Goal: Task Accomplishment & Management: Manage account settings

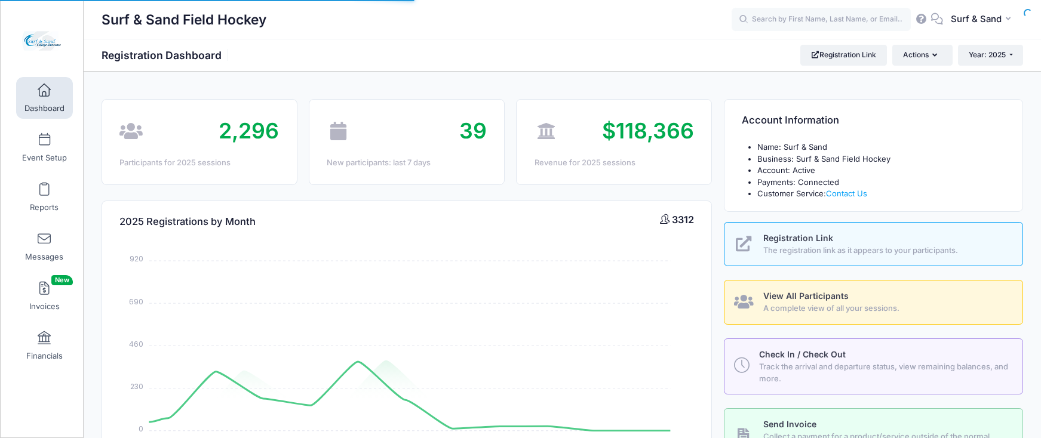
select select
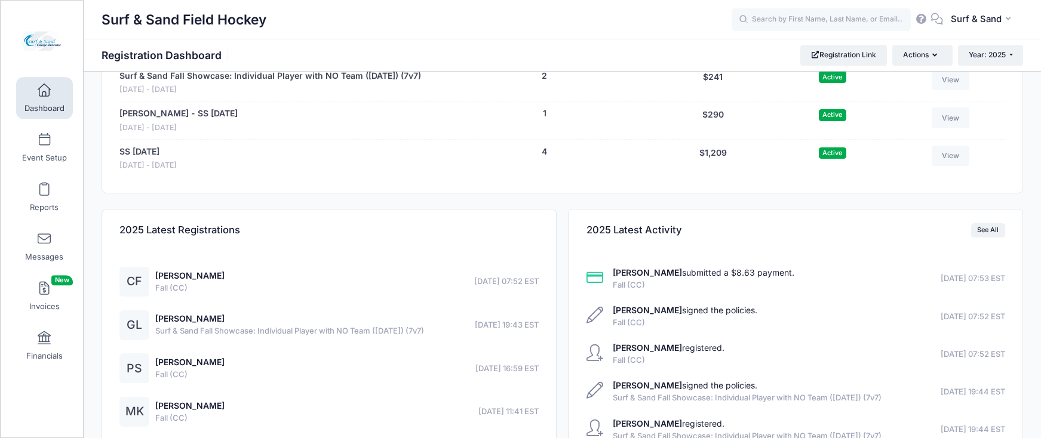
scroll to position [2525, 0]
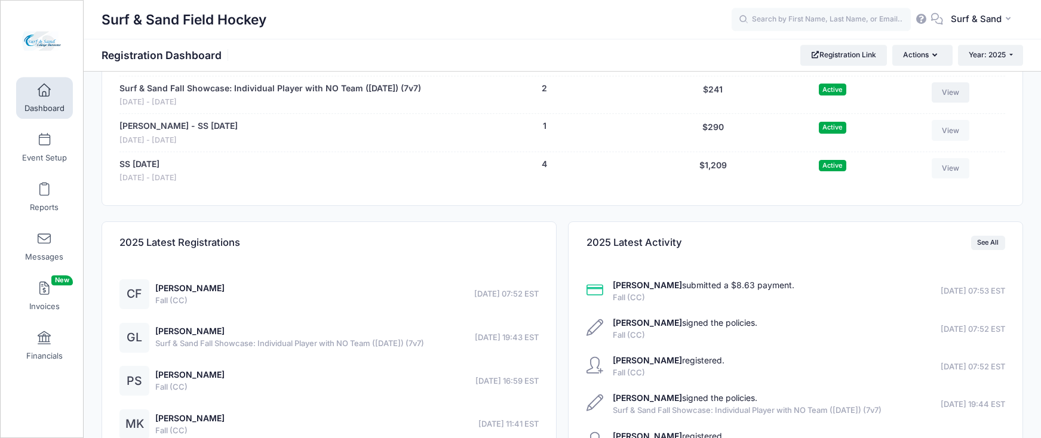
click at [950, 103] on link "View" at bounding box center [950, 92] width 38 height 20
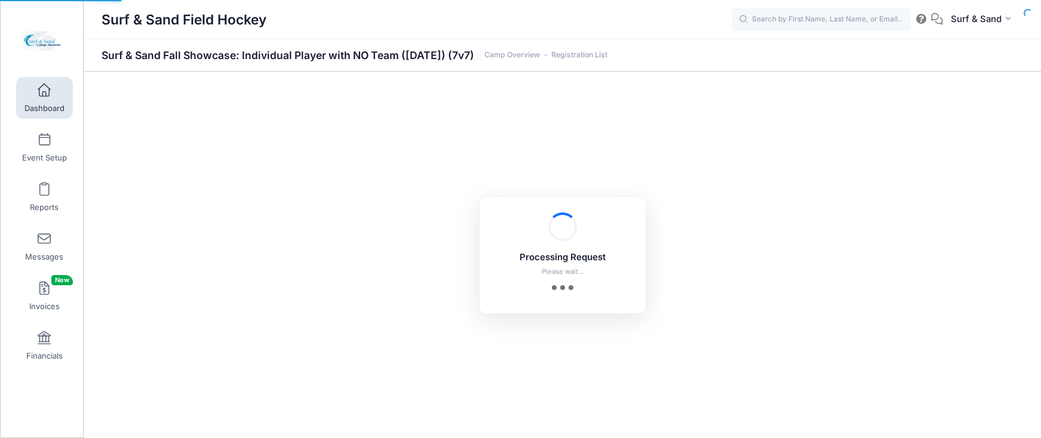
select select "10"
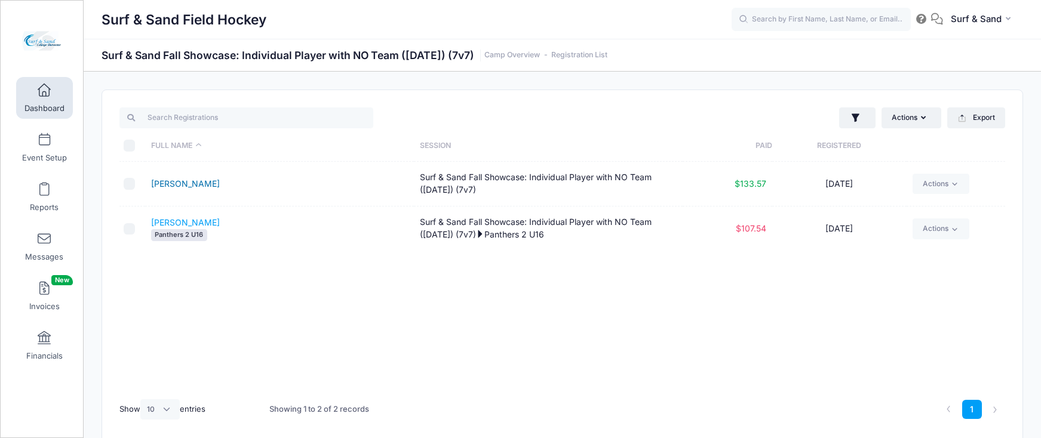
click at [204, 186] on link "[PERSON_NAME]" at bounding box center [185, 184] width 69 height 10
click at [854, 116] on icon "button" at bounding box center [855, 117] width 8 height 8
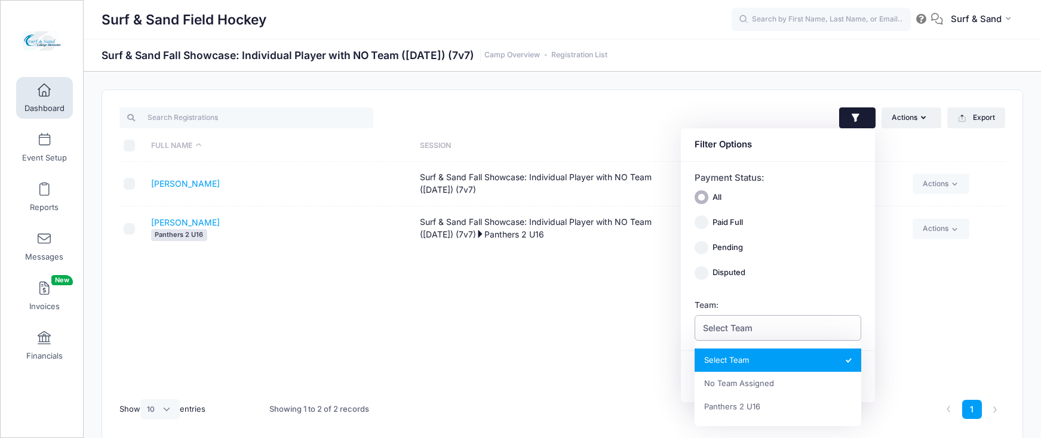
click at [760, 326] on span "Select Team" at bounding box center [777, 328] width 167 height 26
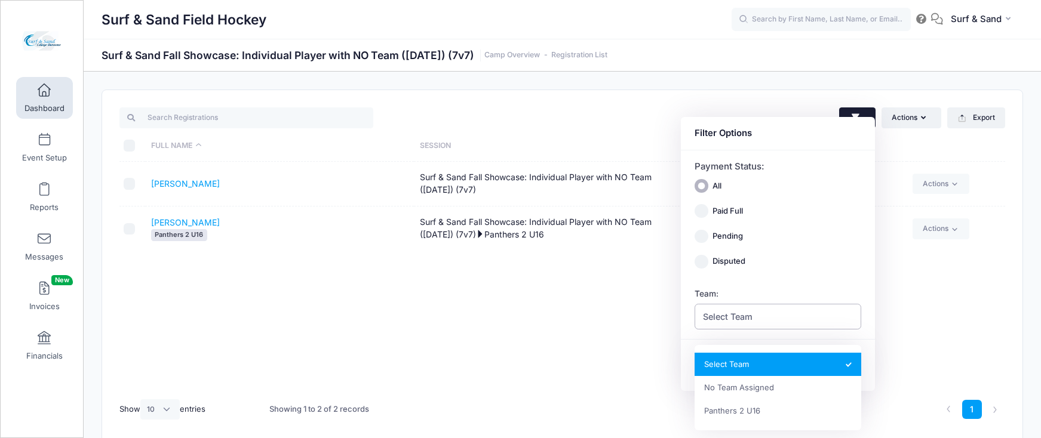
scroll to position [20, 0]
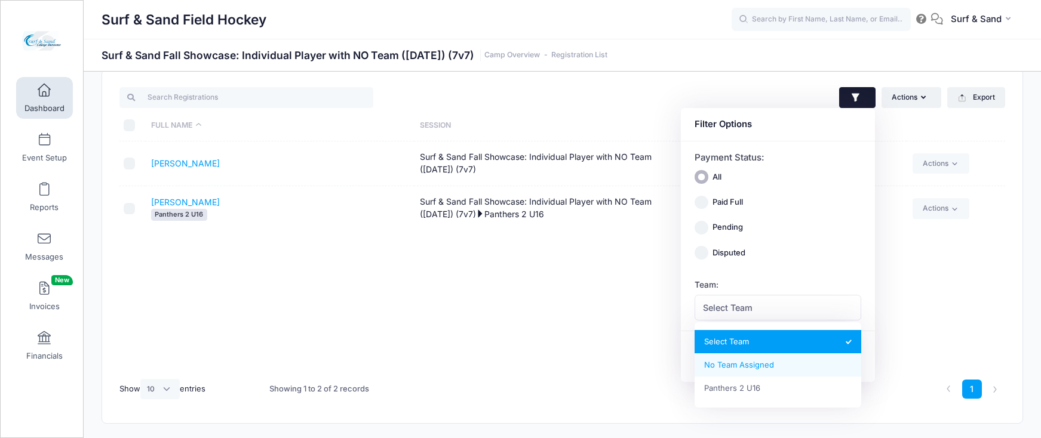
click at [51, 94] on link "Dashboard" at bounding box center [44, 98] width 57 height 42
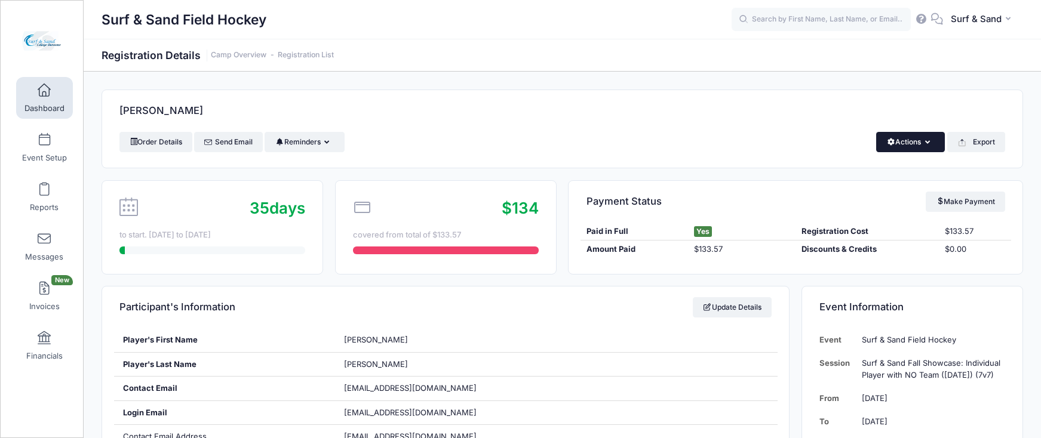
click at [921, 143] on button "Actions" at bounding box center [910, 142] width 69 height 20
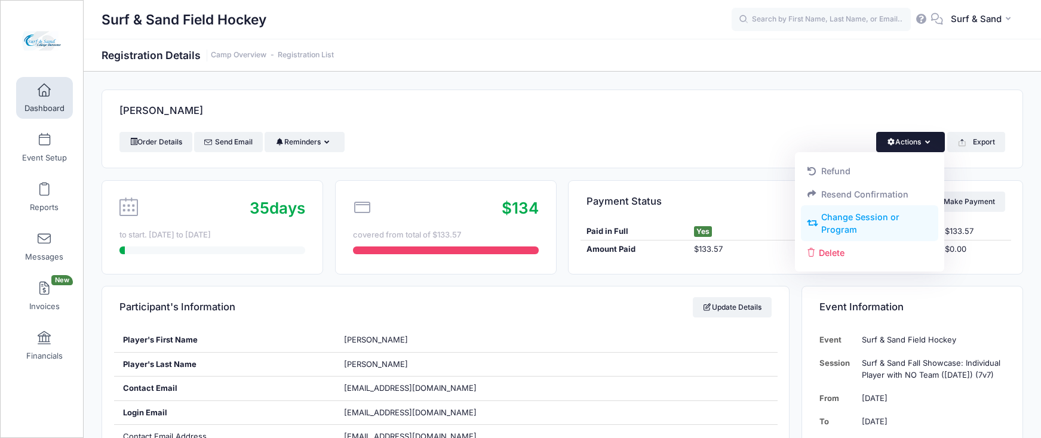
click at [838, 222] on link "Change Session or Program" at bounding box center [870, 224] width 138 height 36
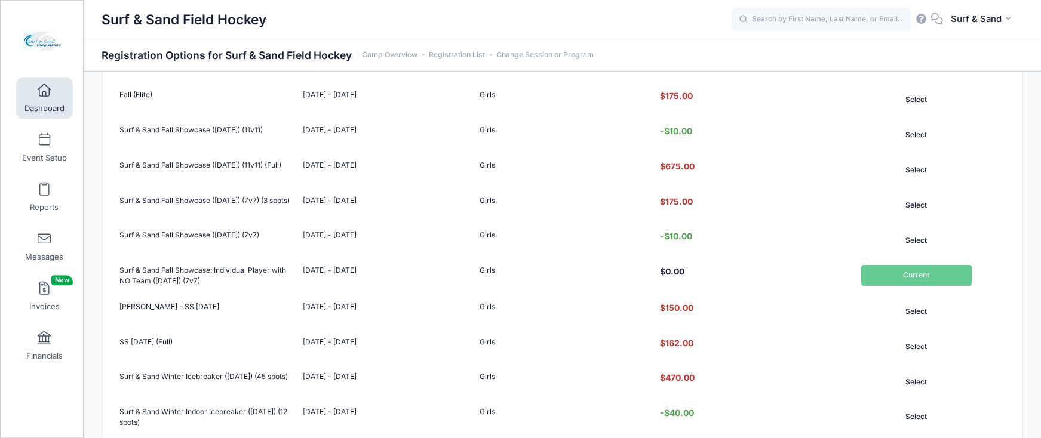
scroll to position [377, 0]
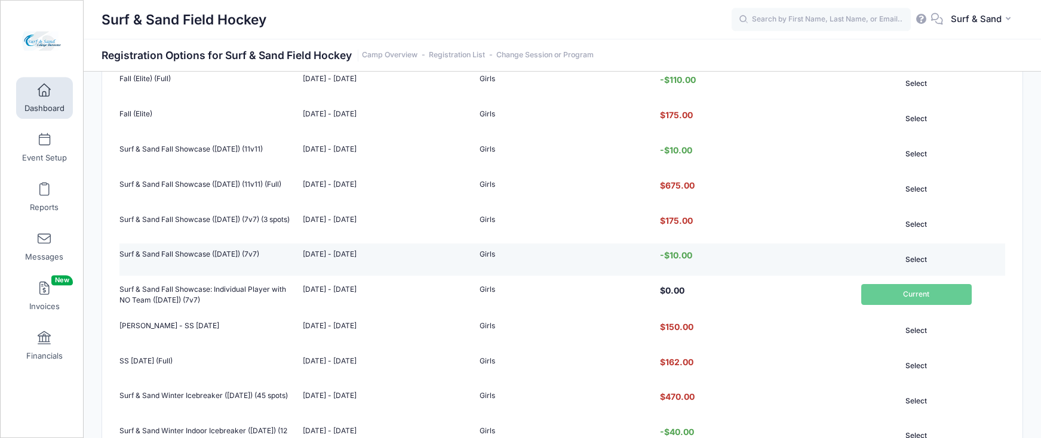
click at [923, 259] on button "Select" at bounding box center [916, 259] width 110 height 20
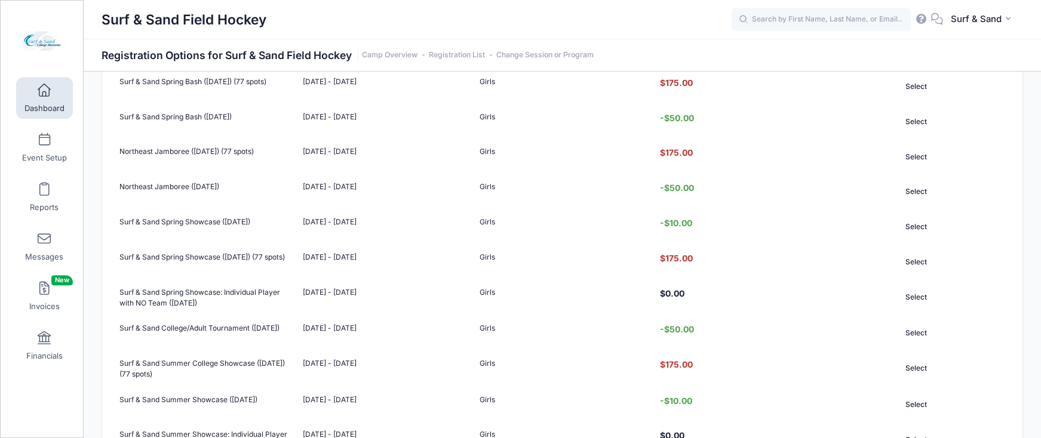
scroll to position [881, 0]
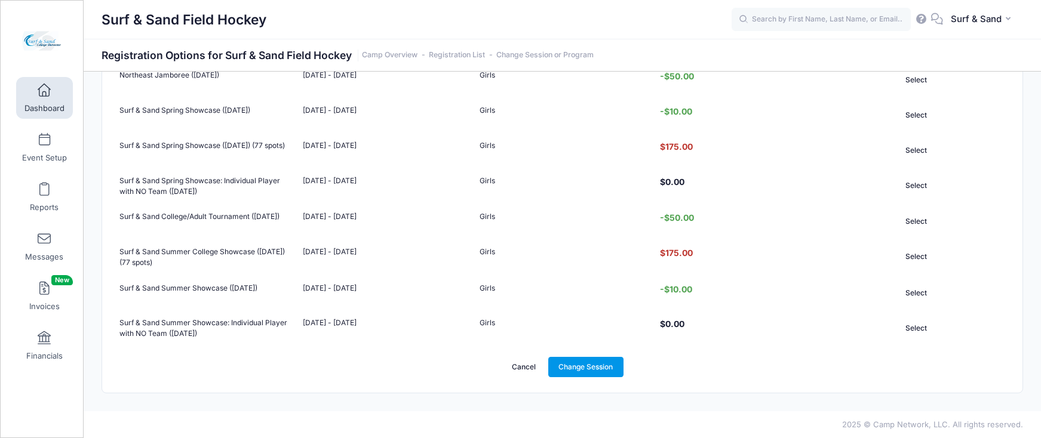
click at [579, 366] on link "Change Session" at bounding box center [585, 367] width 75 height 20
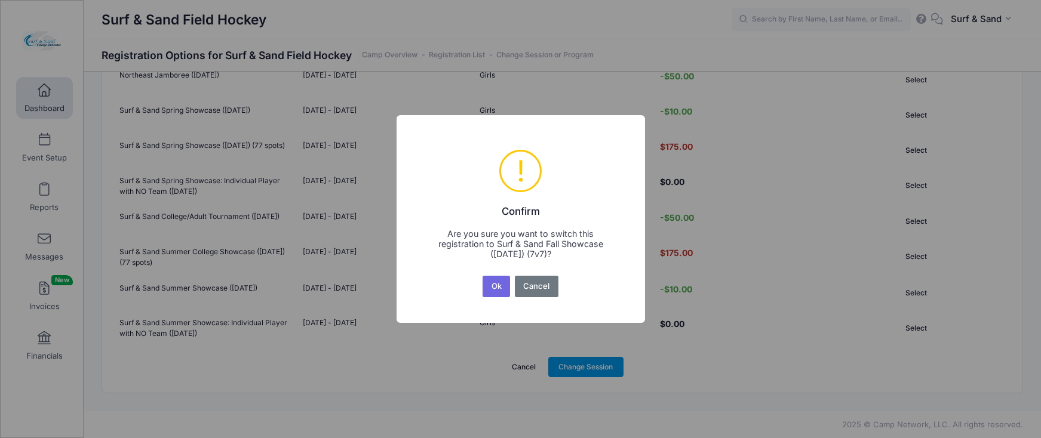
scroll to position [0, 0]
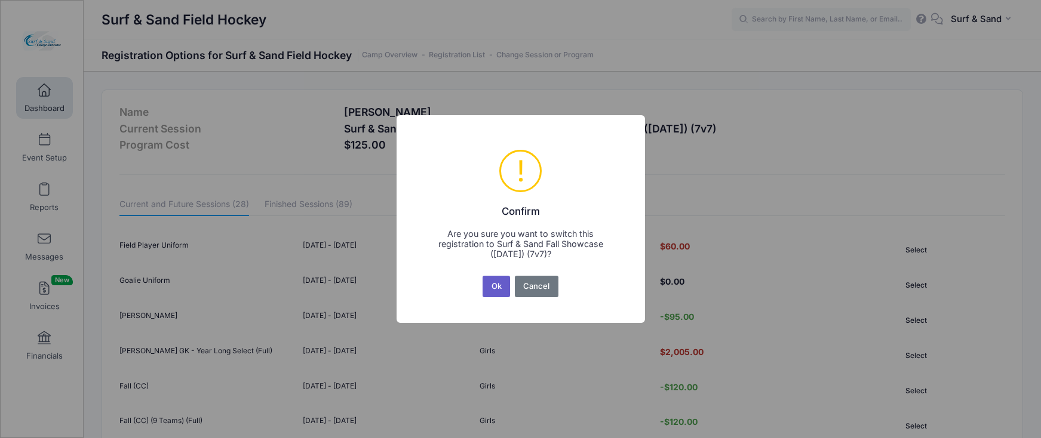
click at [498, 284] on button "Ok" at bounding box center [495, 286] width 27 height 21
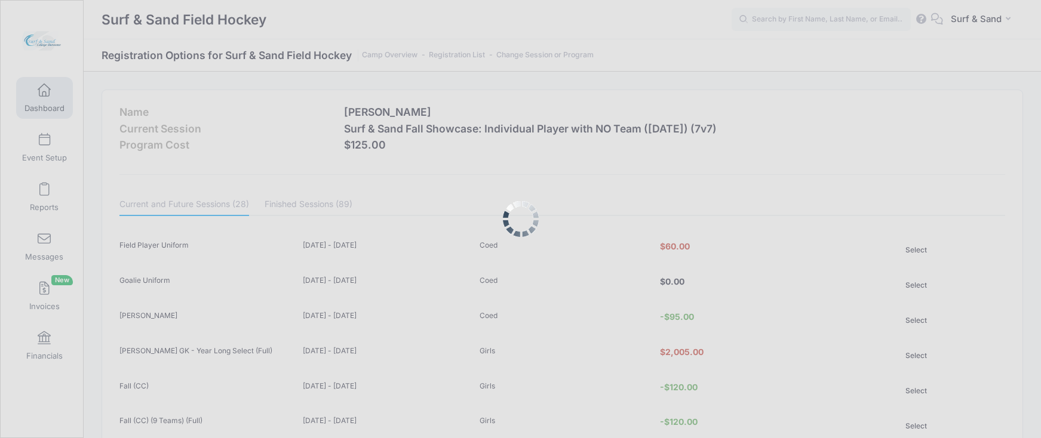
scroll to position [881, 0]
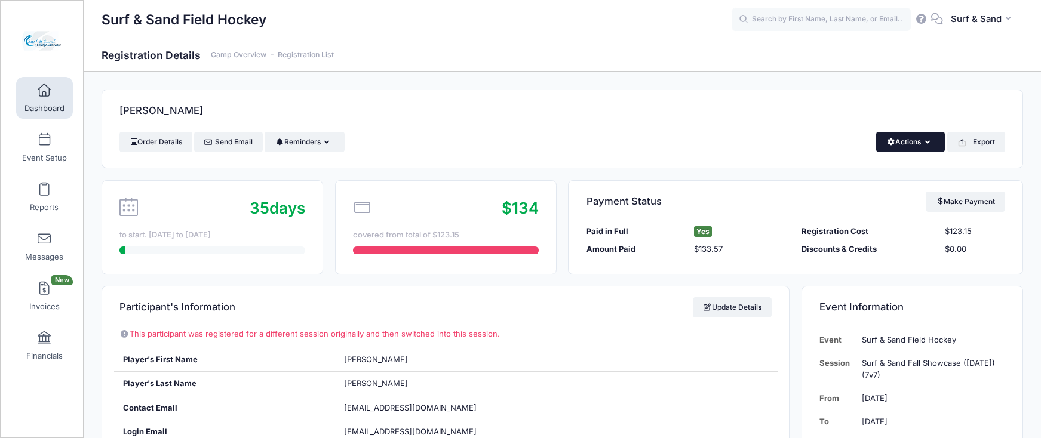
click at [905, 146] on button "Actions" at bounding box center [910, 142] width 69 height 20
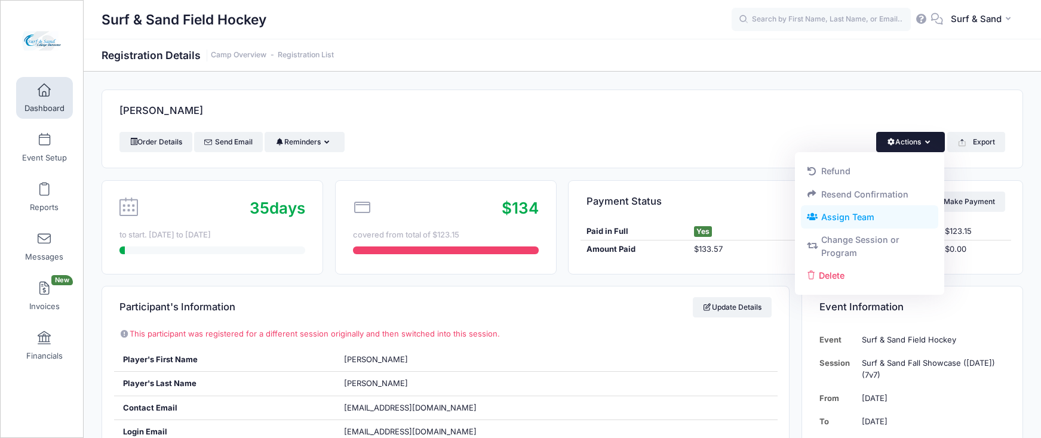
click at [853, 219] on link "Assign Team" at bounding box center [870, 217] width 138 height 23
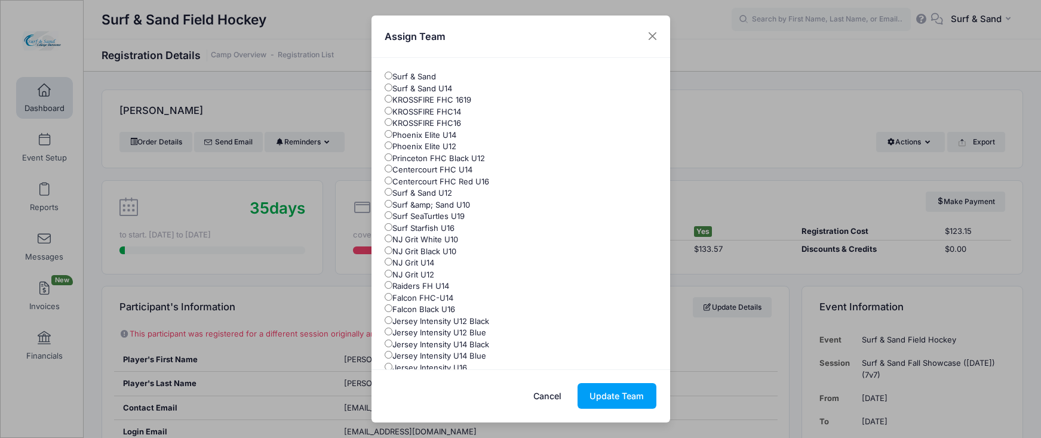
click at [546, 393] on button "Cancel" at bounding box center [547, 396] width 53 height 26
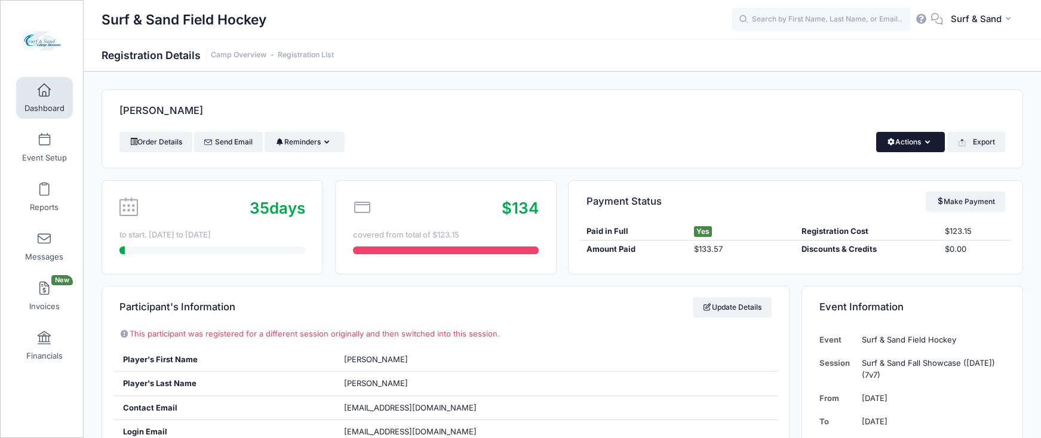
click at [918, 139] on button "Actions" at bounding box center [910, 142] width 69 height 20
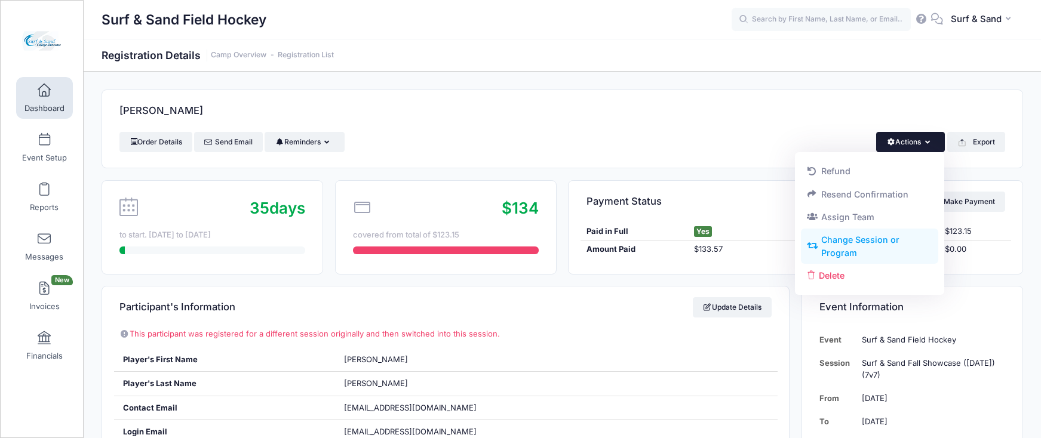
click at [862, 241] on link "Change Session or Program" at bounding box center [870, 247] width 138 height 36
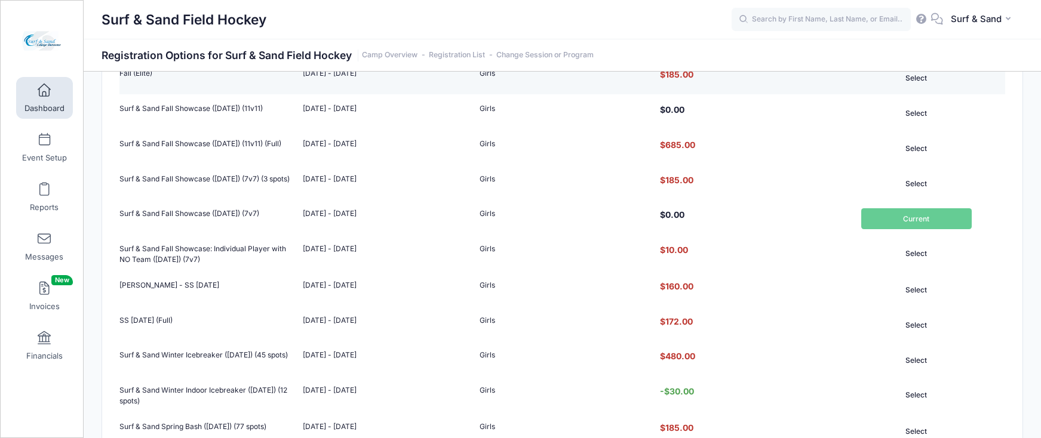
scroll to position [414, 0]
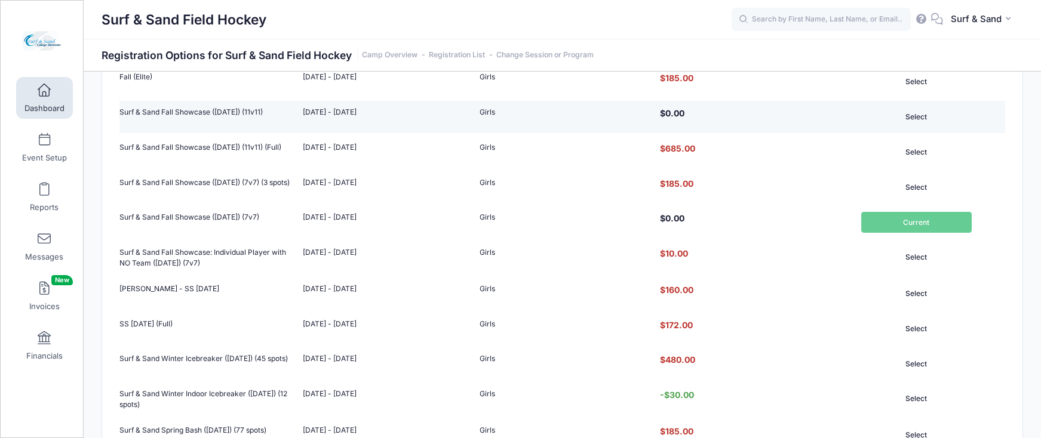
click at [909, 118] on button "Select" at bounding box center [916, 117] width 110 height 20
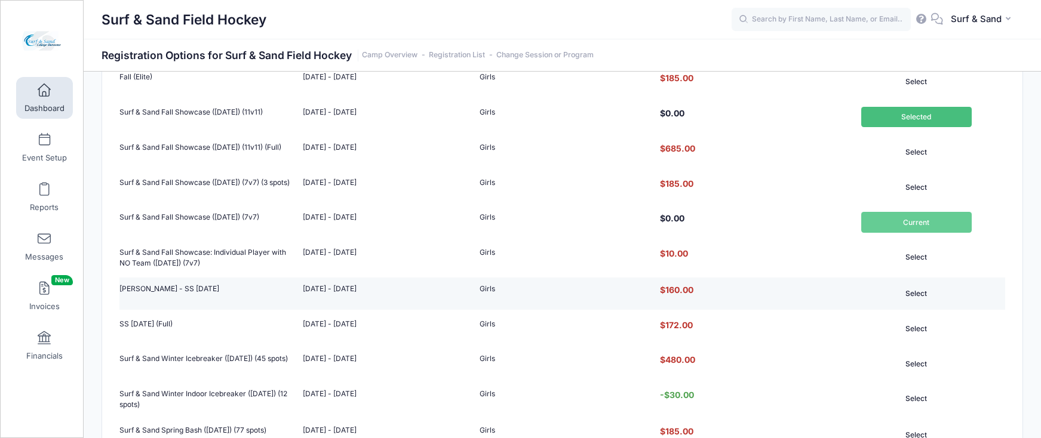
scroll to position [881, 0]
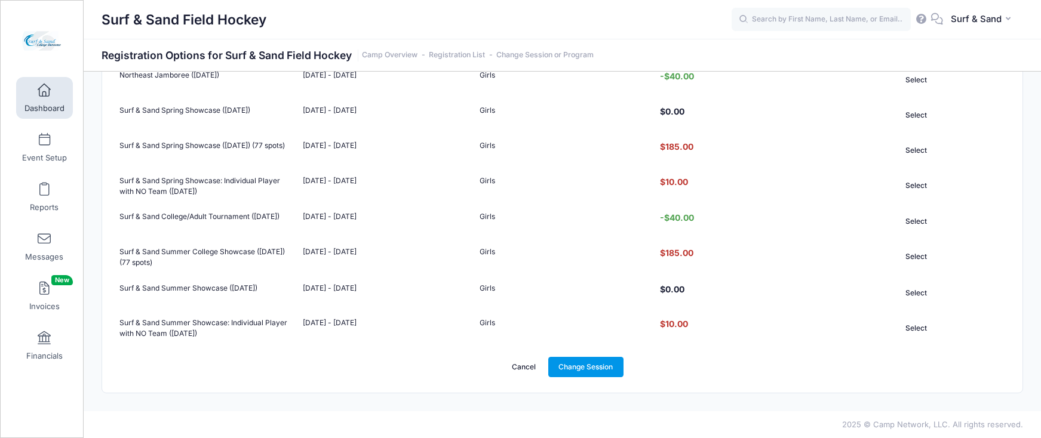
click at [605, 370] on link "Change Session" at bounding box center [585, 367] width 75 height 20
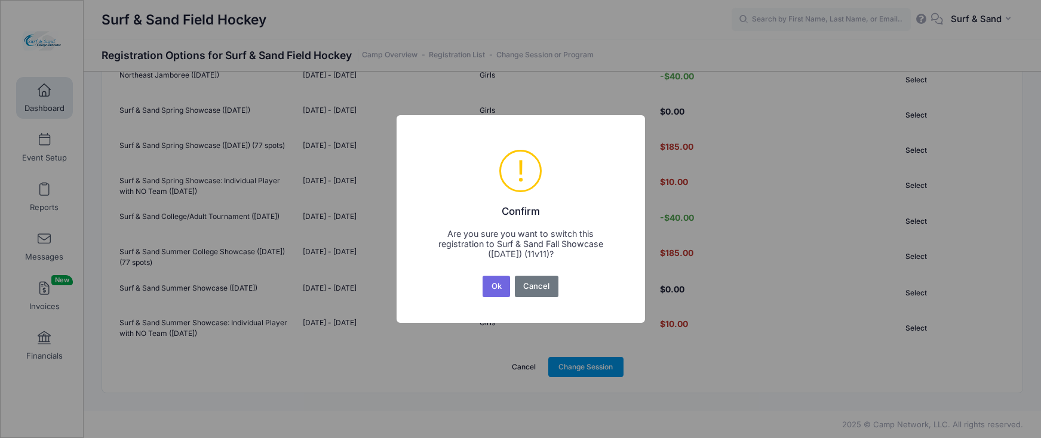
scroll to position [0, 0]
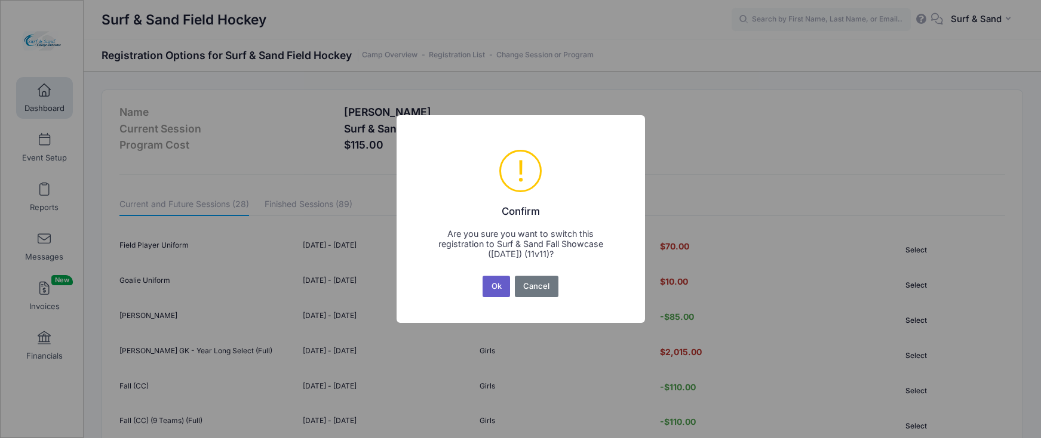
click at [500, 285] on button "Ok" at bounding box center [495, 286] width 27 height 21
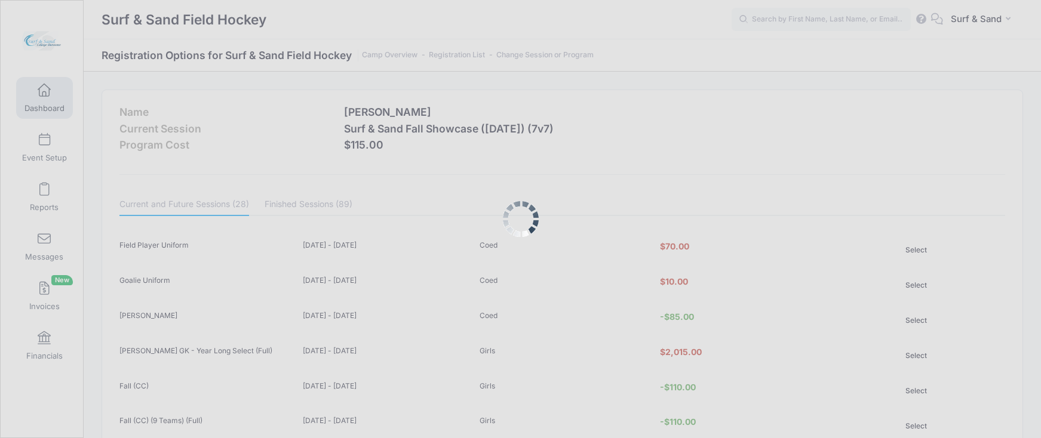
scroll to position [881, 0]
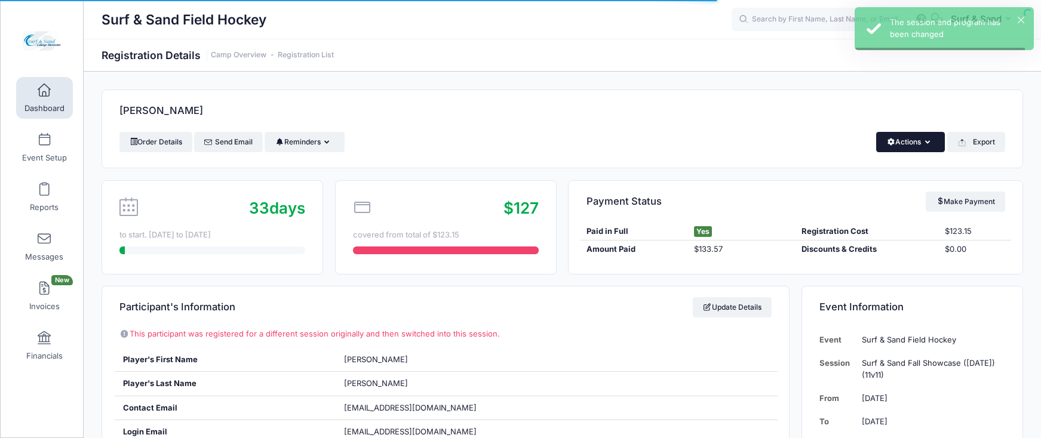
click at [895, 137] on button "Actions" at bounding box center [910, 142] width 69 height 20
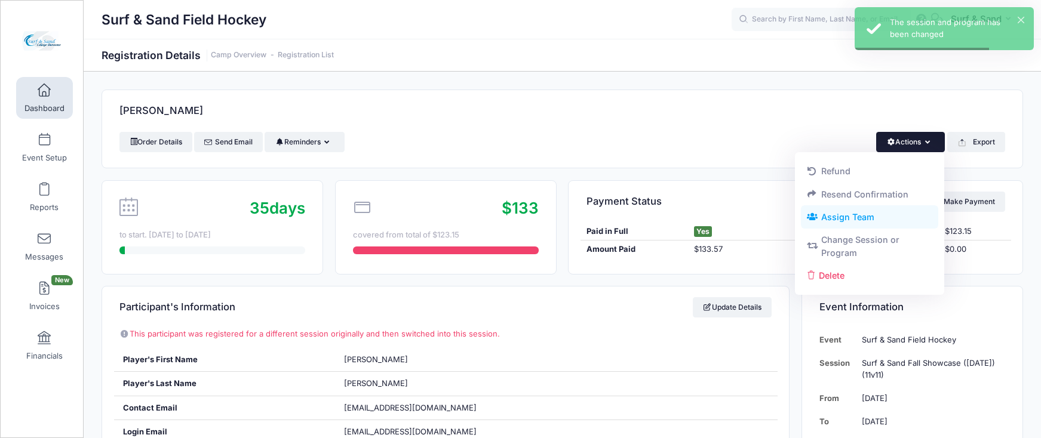
click at [838, 216] on link "Assign Team" at bounding box center [870, 217] width 138 height 23
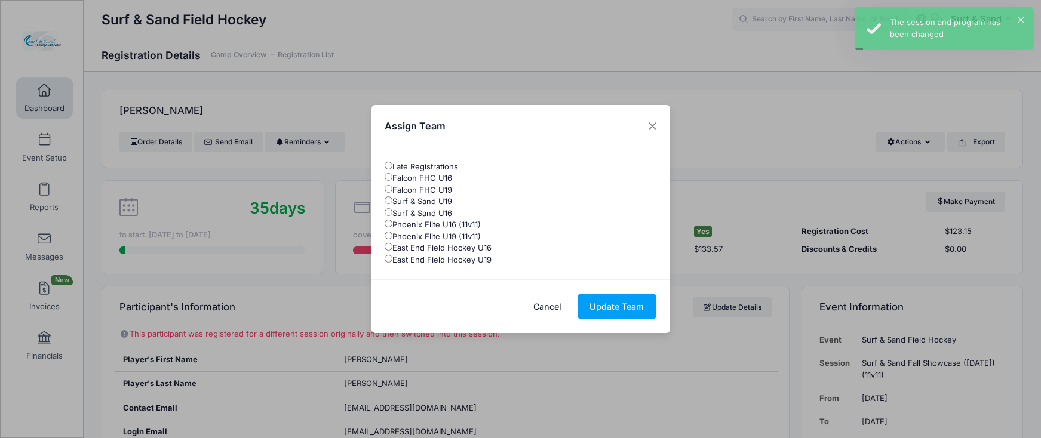
click at [441, 211] on label "Surf & Sand U16" at bounding box center [418, 214] width 67 height 12
click at [392, 211] on input "Surf & Sand U16" at bounding box center [389, 212] width 8 height 8
radio input "true"
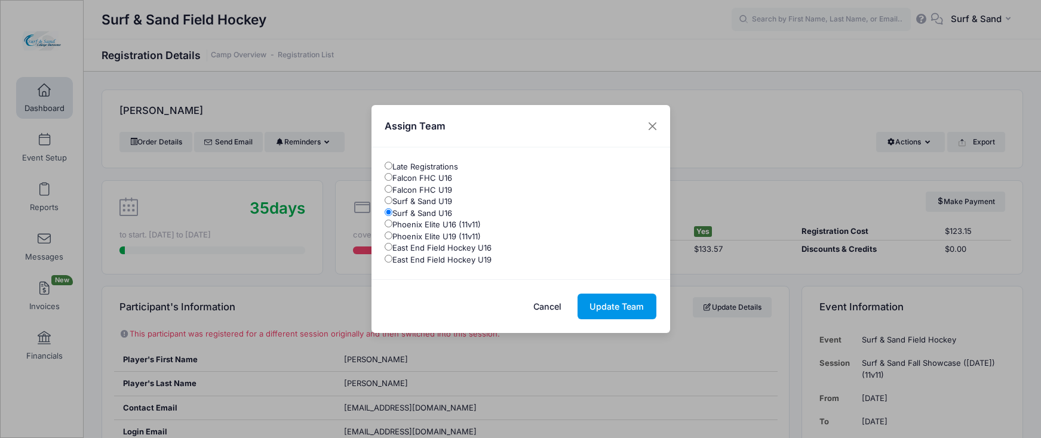
click at [611, 308] on button "Update Team" at bounding box center [616, 307] width 79 height 26
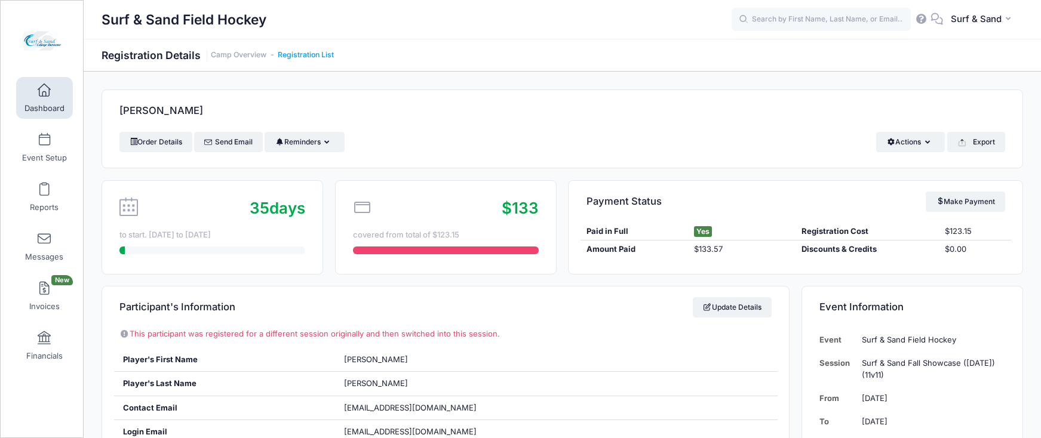
click at [318, 57] on link "Registration List" at bounding box center [306, 55] width 56 height 9
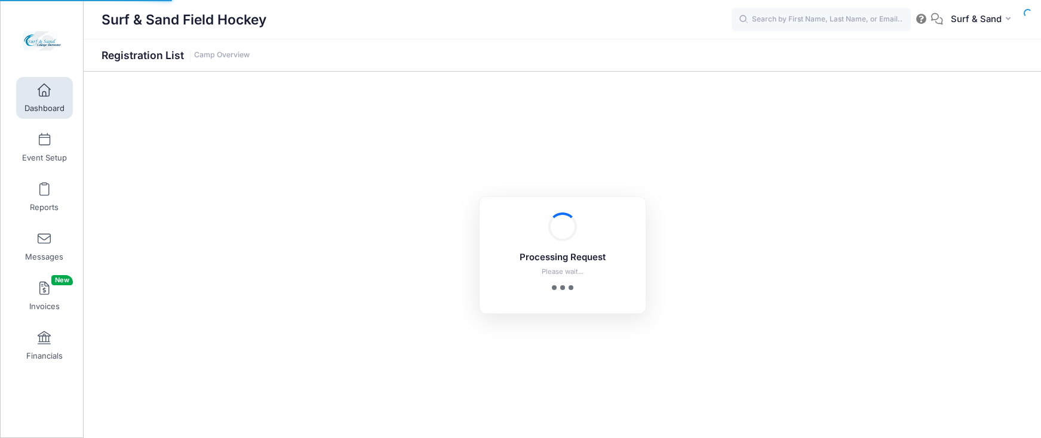
select select "10"
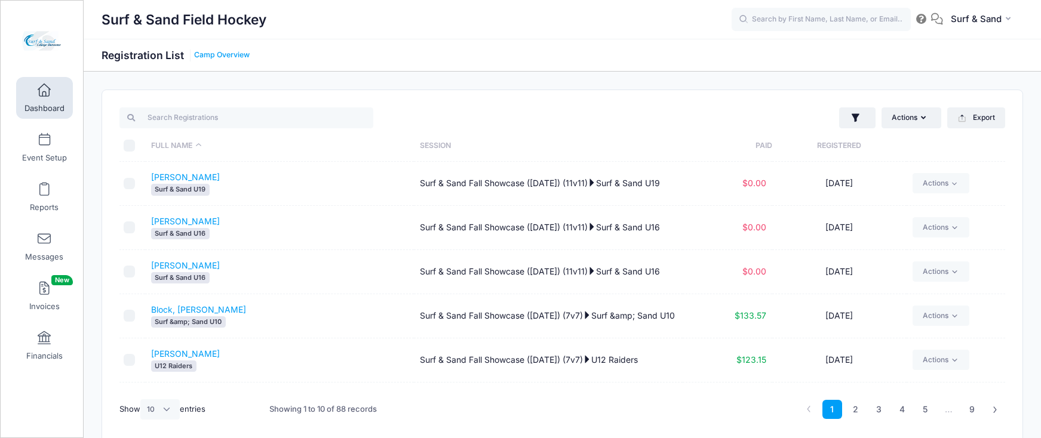
click at [227, 53] on link "Camp Overview" at bounding box center [222, 55] width 56 height 9
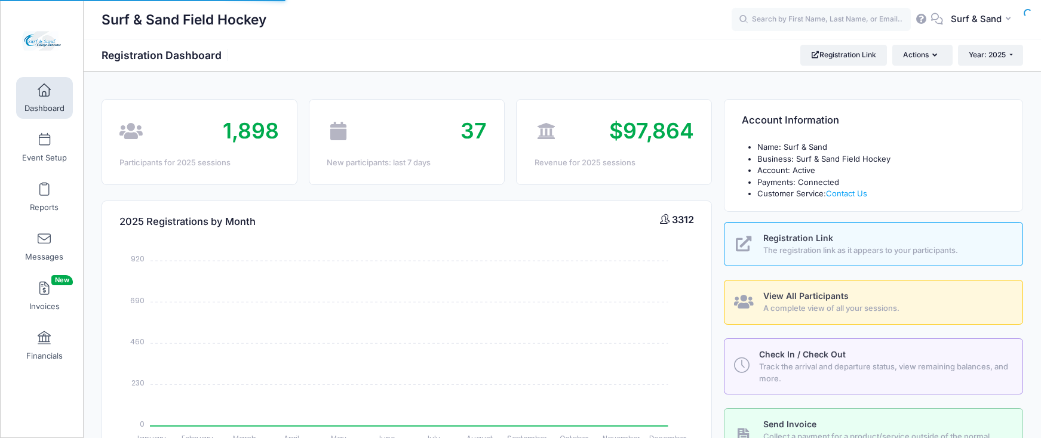
select select
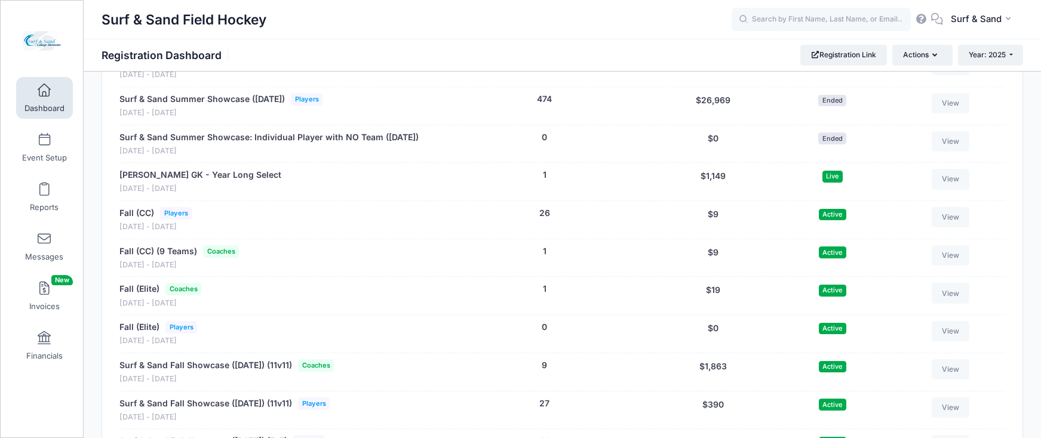
scroll to position [2145, 0]
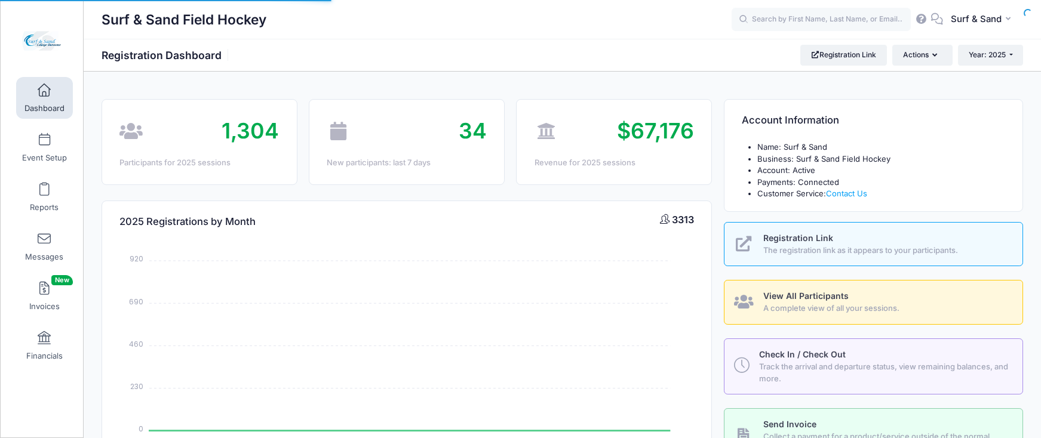
select select
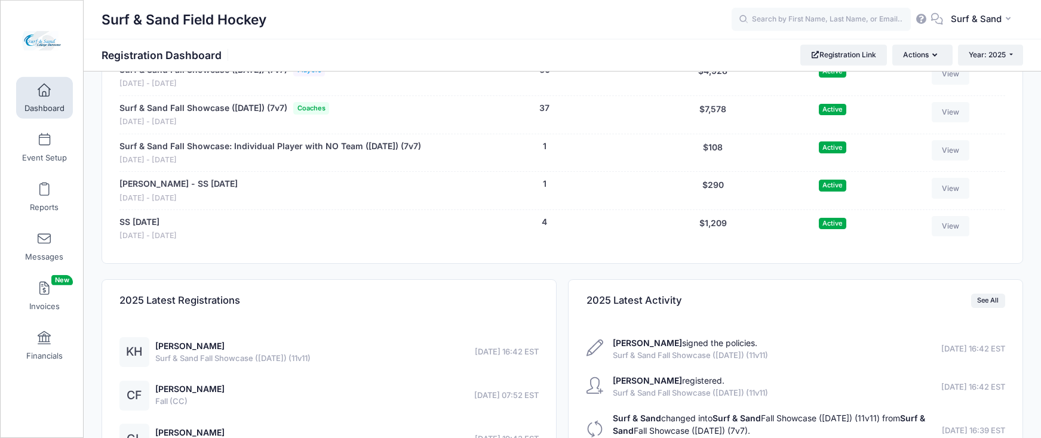
scroll to position [2437, 0]
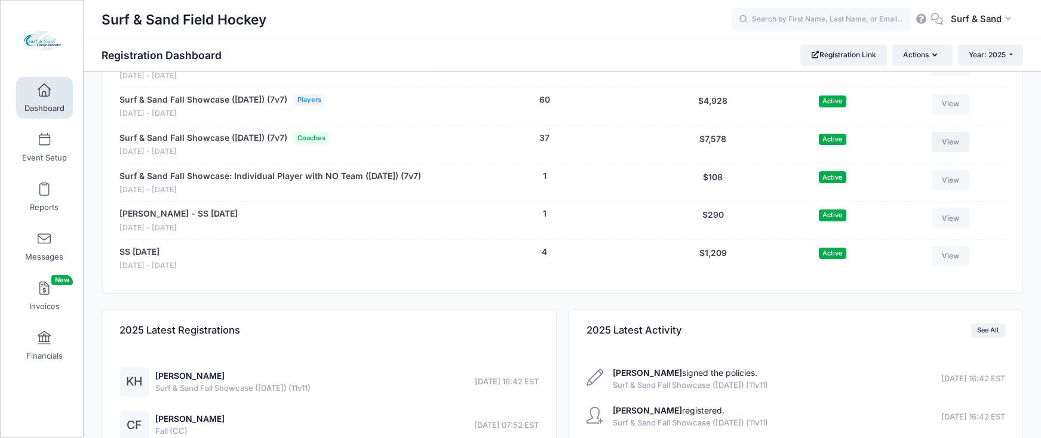
click at [948, 152] on link "View" at bounding box center [950, 142] width 38 height 20
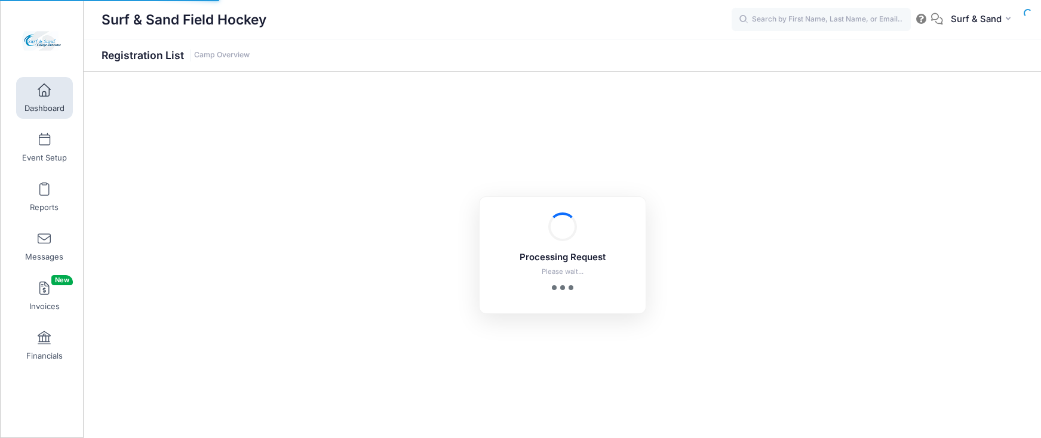
select select "10"
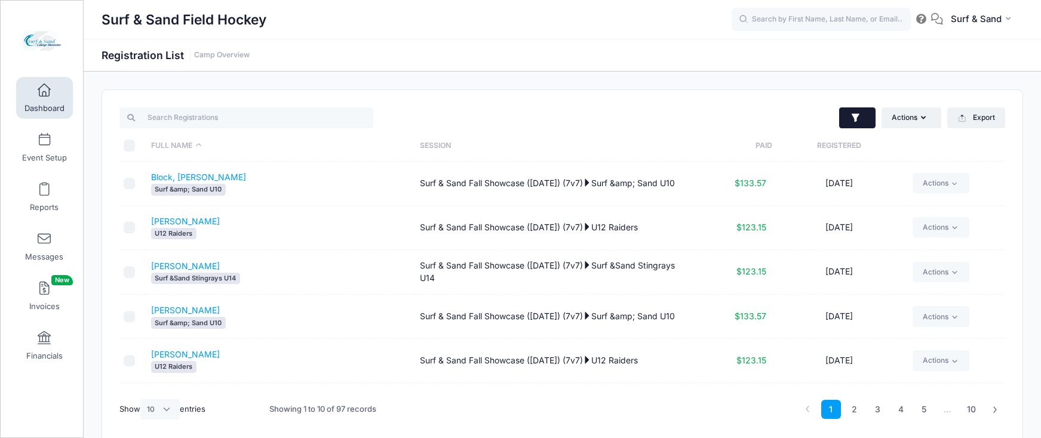
click at [850, 127] on button "button" at bounding box center [857, 117] width 36 height 21
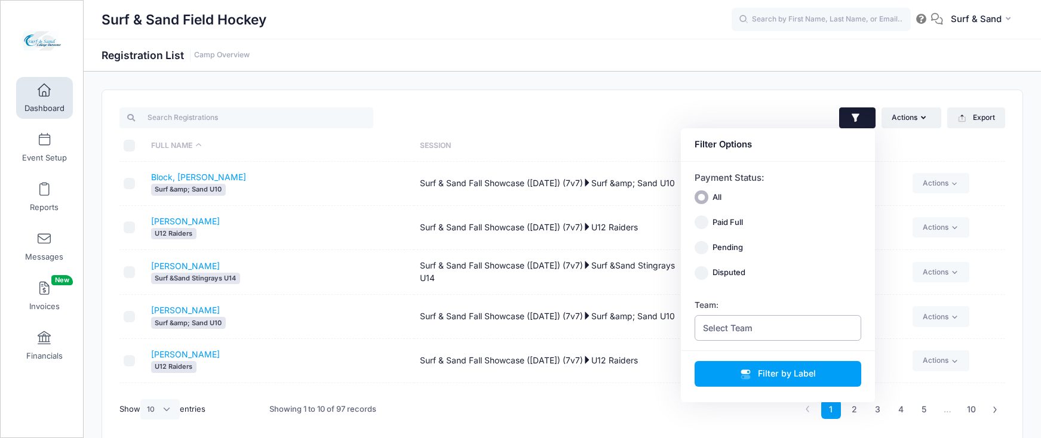
click at [761, 321] on span "Select Team" at bounding box center [777, 328] width 167 height 26
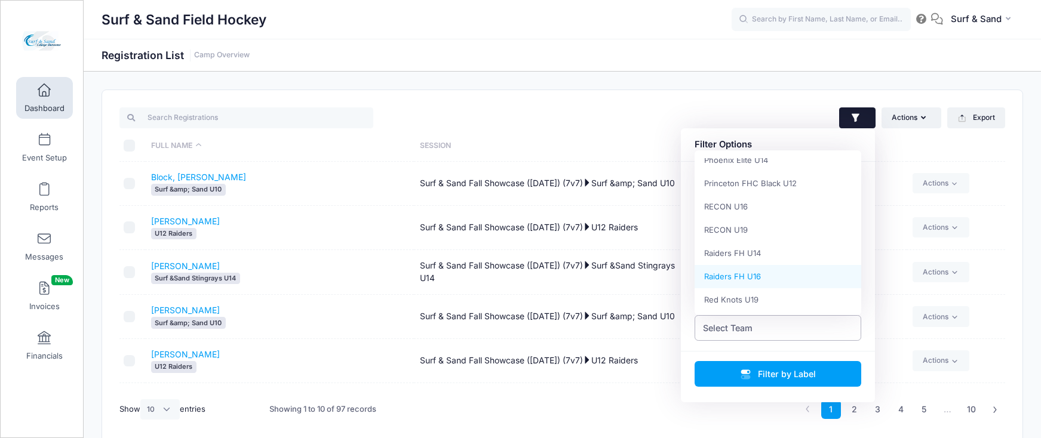
scroll to position [517, 0]
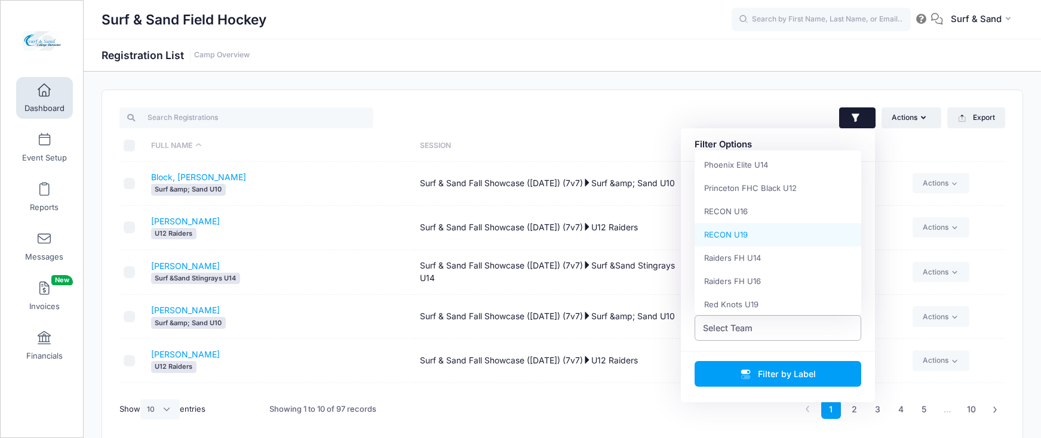
select select "RECON U19"
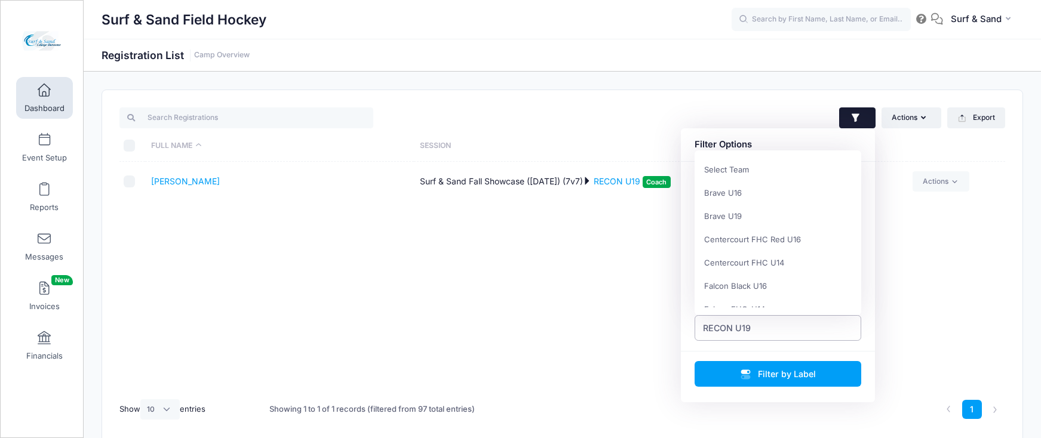
click at [762, 328] on span "RECON U19" at bounding box center [777, 328] width 167 height 26
